Goal: Information Seeking & Learning: Learn about a topic

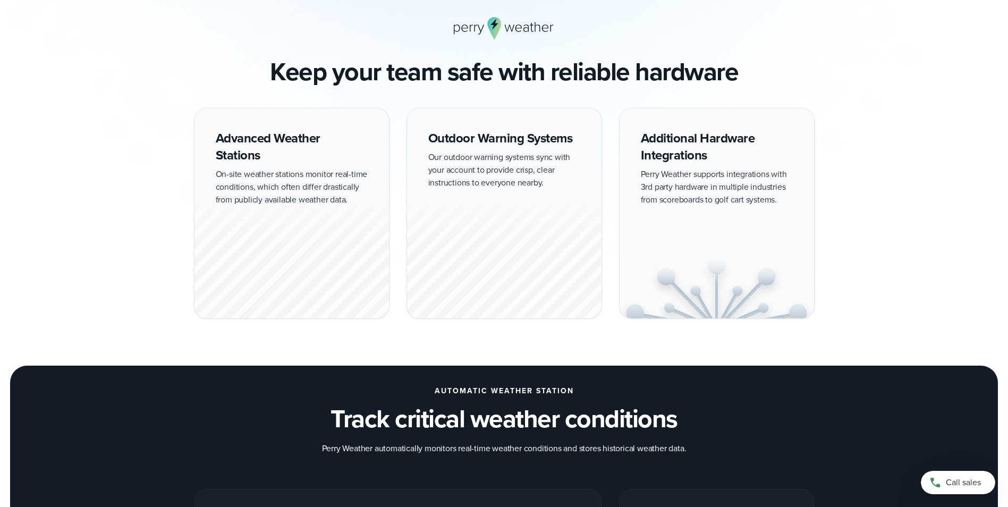
scroll to position [903, 0]
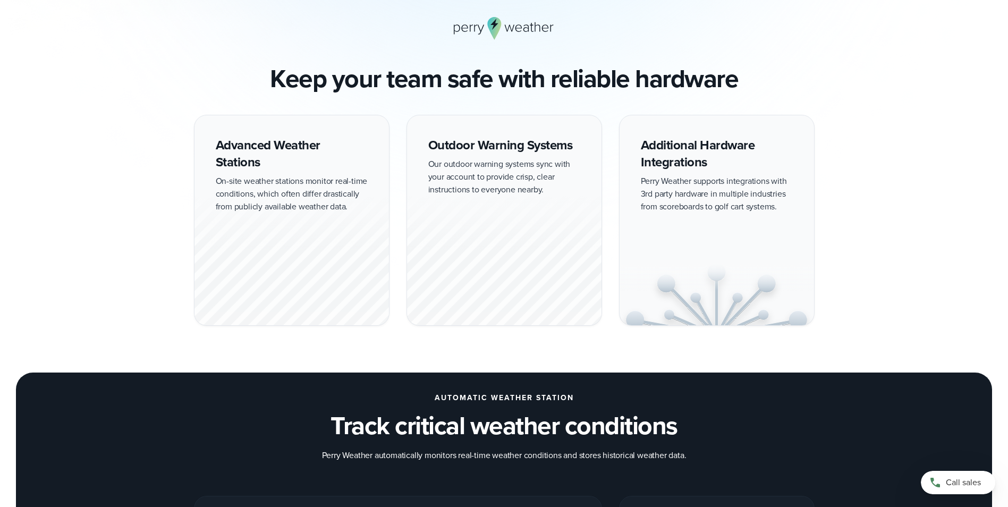
click at [255, 149] on div "Advanced Weather Stations On-site weather stations monitor real-time conditions…" at bounding box center [292, 220] width 196 height 211
click at [296, 250] on div at bounding box center [291, 259] width 194 height 132
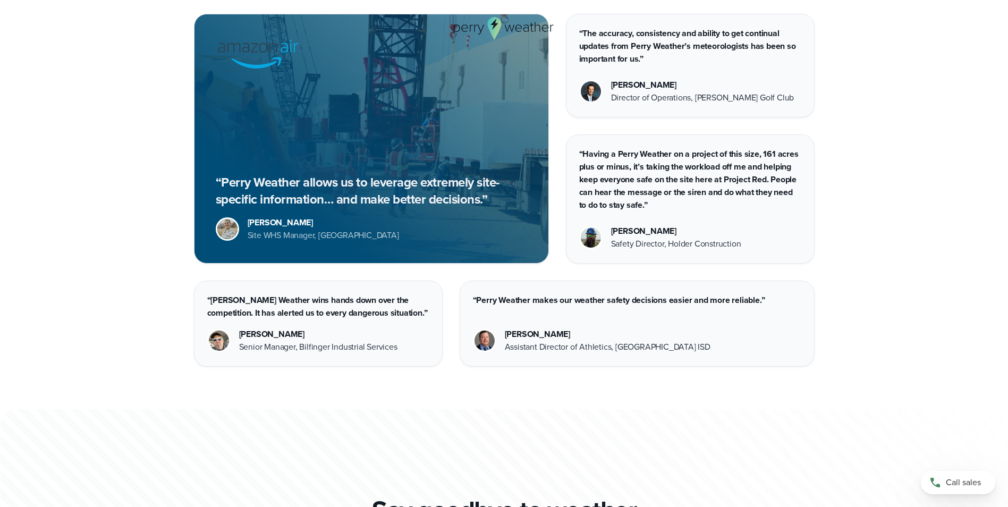
scroll to position [2929, 0]
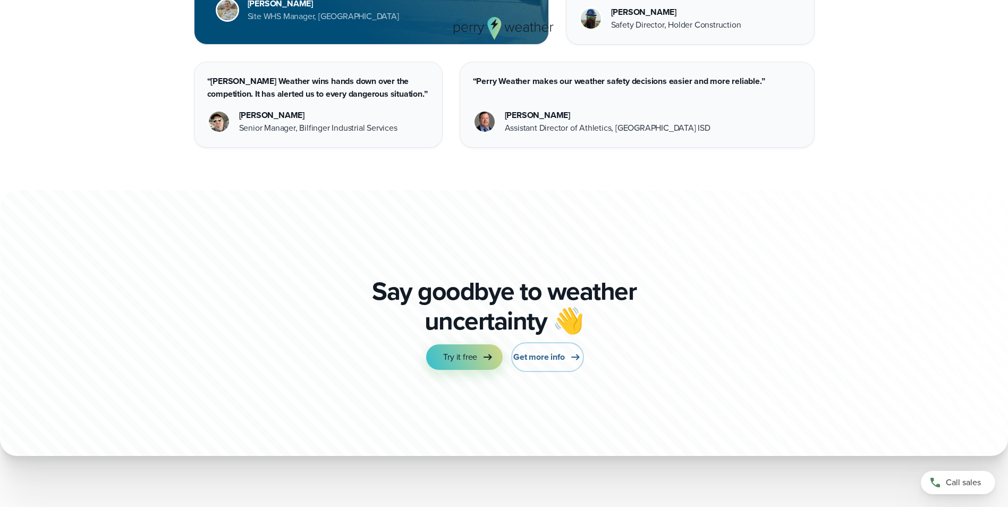
click at [557, 354] on span "Get more info" at bounding box center [538, 357] width 51 height 13
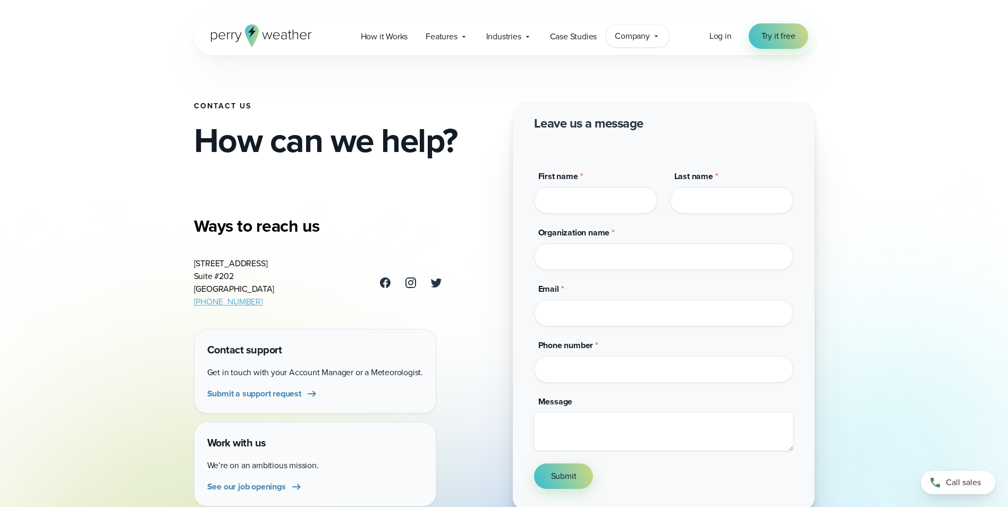
click at [649, 35] on span "Company" at bounding box center [632, 36] width 35 height 13
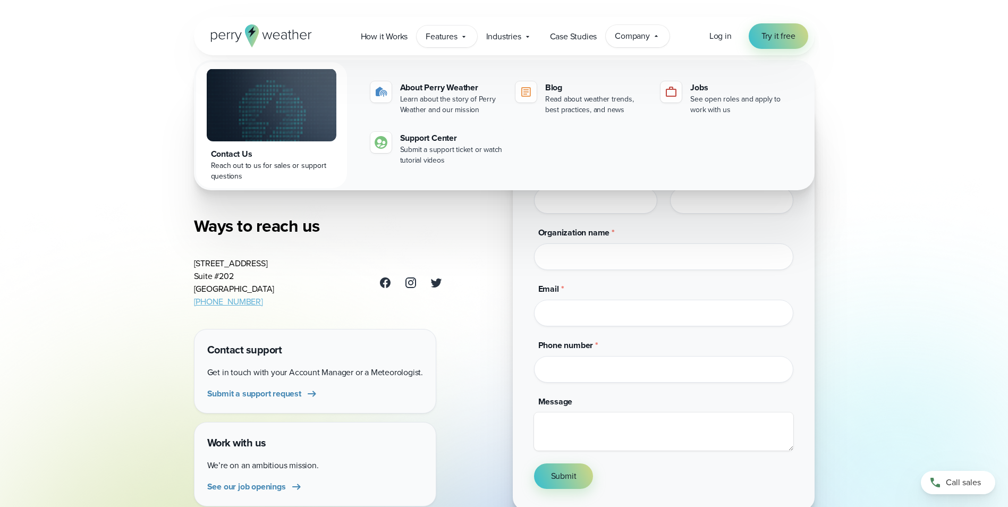
click at [444, 30] on span "Features" at bounding box center [441, 36] width 31 height 13
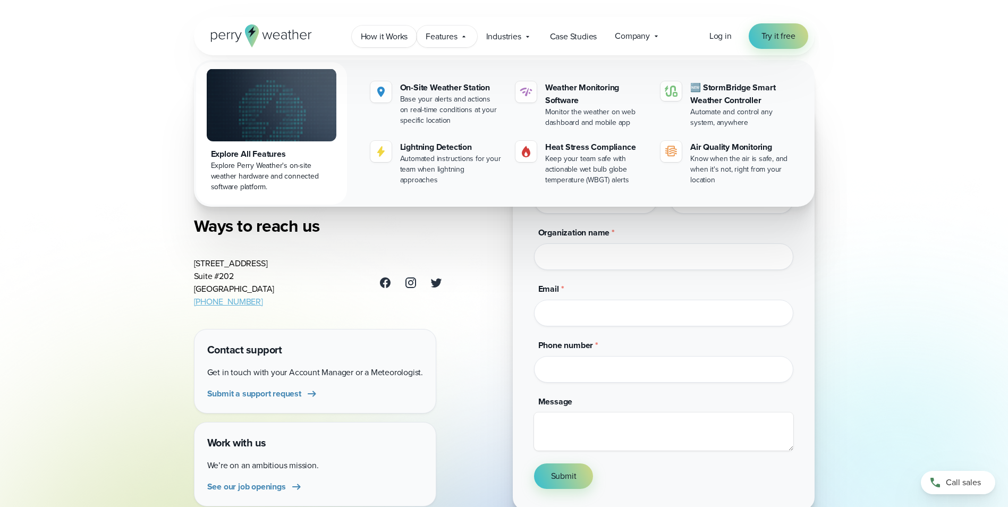
click at [394, 33] on span "How it Works" at bounding box center [384, 36] width 47 height 13
